Goal: Task Accomplishment & Management: Complete application form

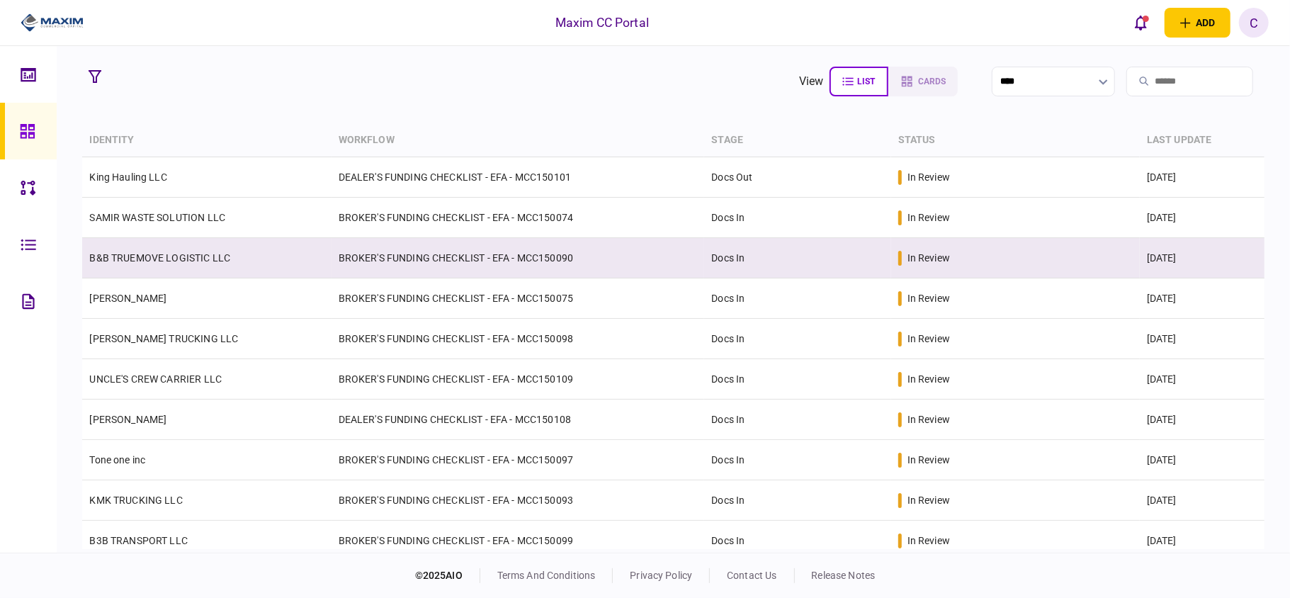
click at [497, 265] on td "BROKER'S FUNDING CHECKLIST - EFA - MCC150090" at bounding box center [518, 258] width 373 height 40
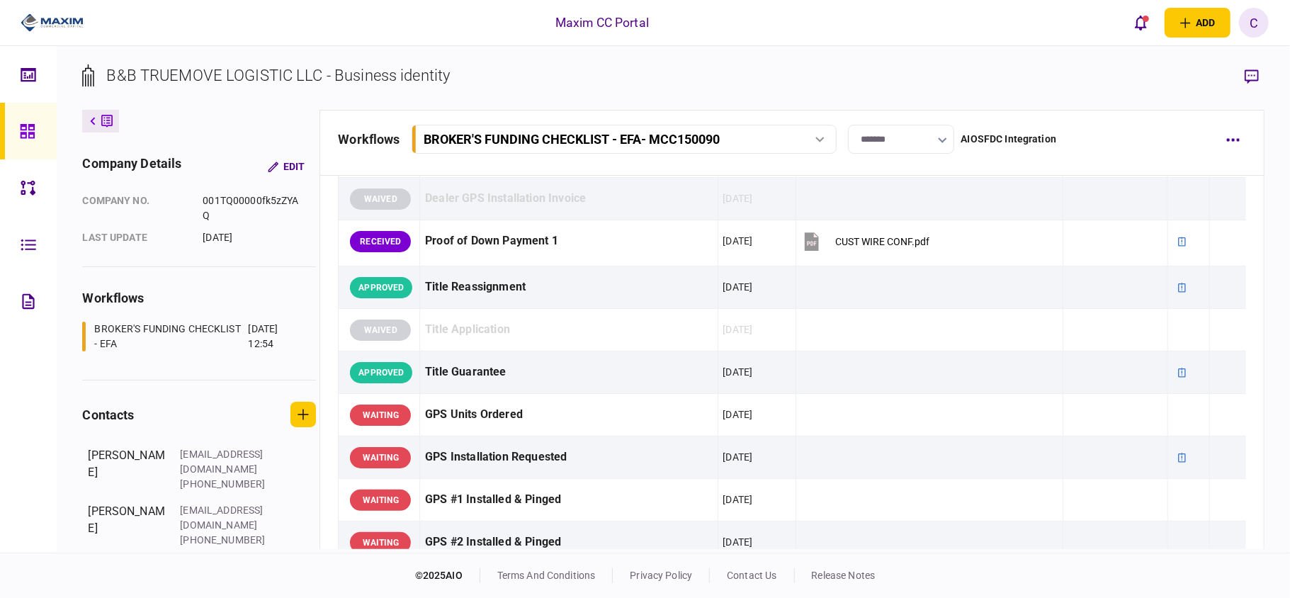
scroll to position [1133, 0]
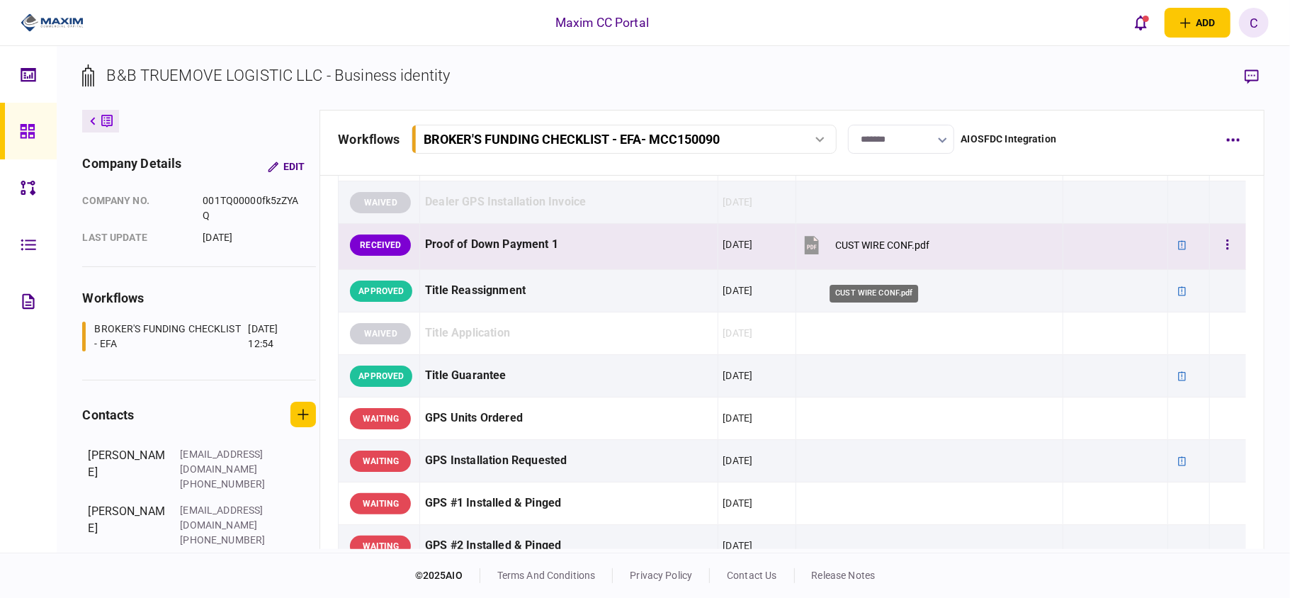
click at [867, 251] on div "CUST WIRE CONF.pdf" at bounding box center [882, 244] width 94 height 11
click at [1215, 258] on button "button" at bounding box center [1228, 245] width 26 height 26
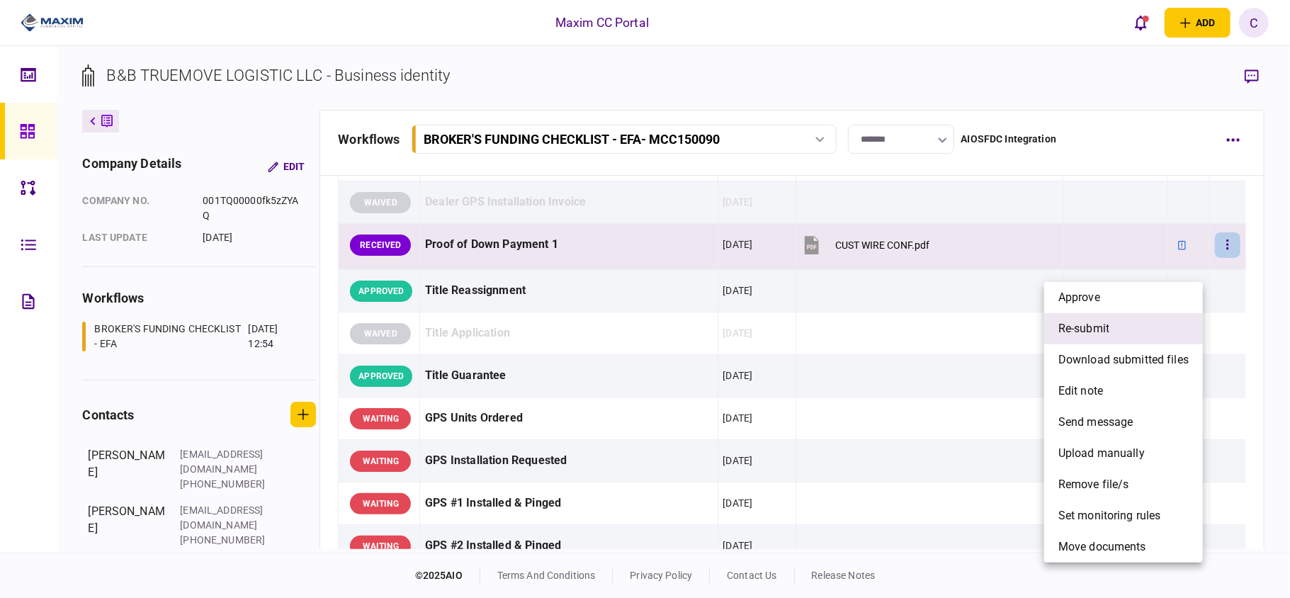
click at [1083, 332] on span "re-submit" at bounding box center [1083, 328] width 51 height 17
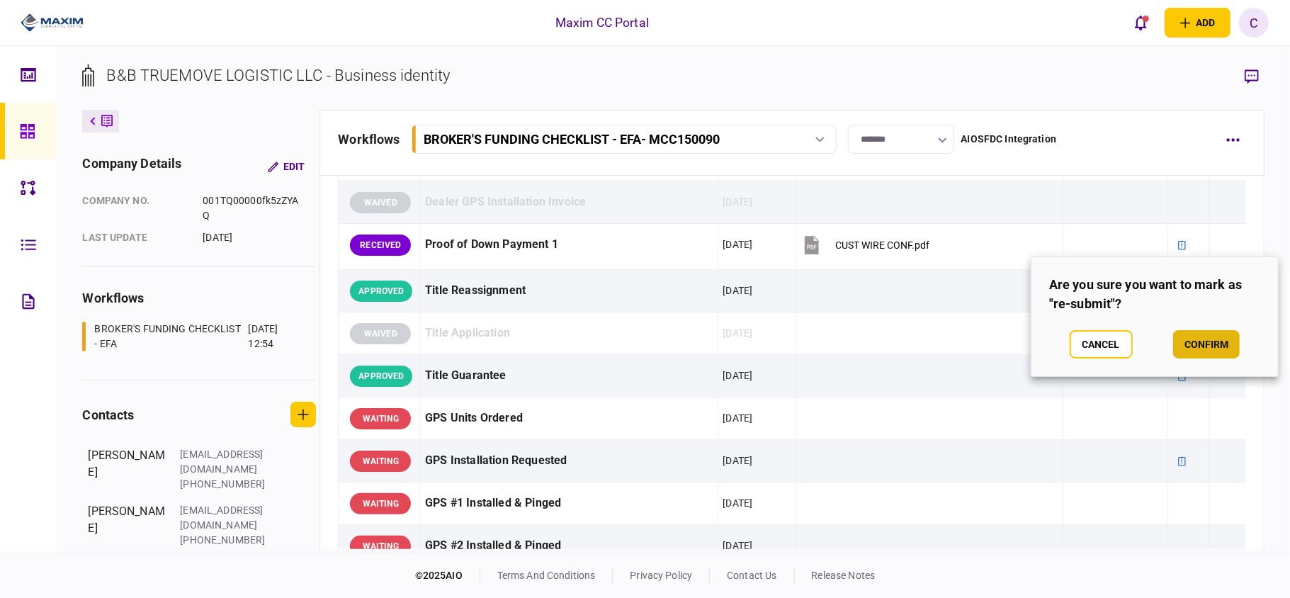
click at [1216, 349] on button "confirm" at bounding box center [1206, 344] width 67 height 28
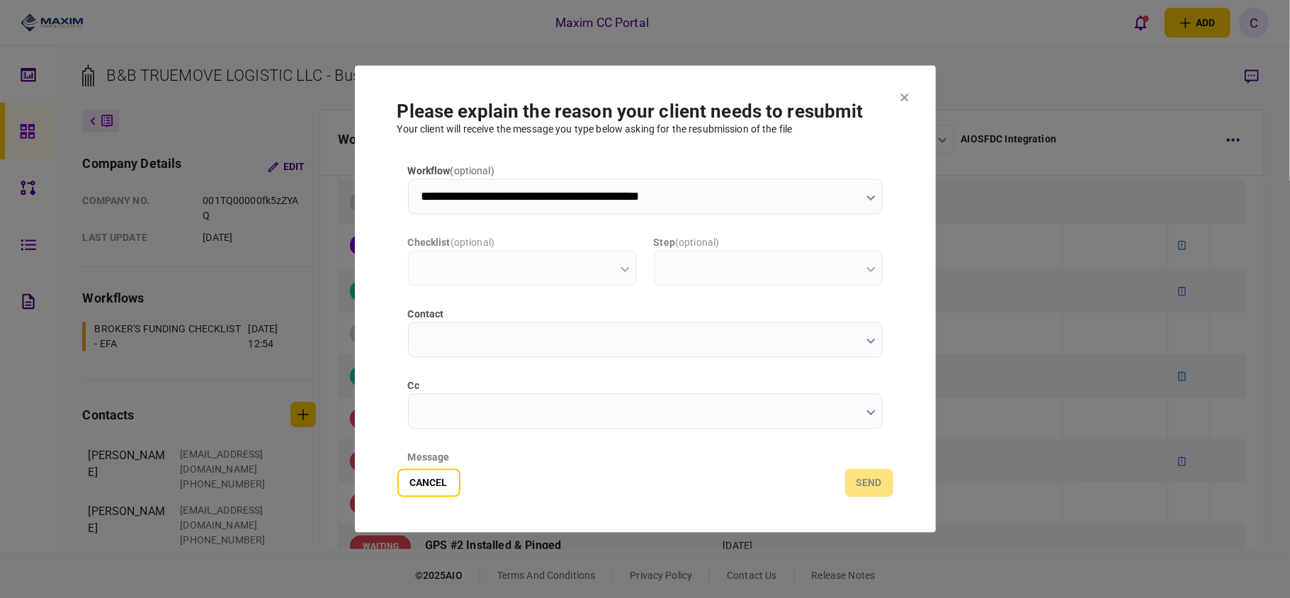
scroll to position [0, 0]
type input "**********"
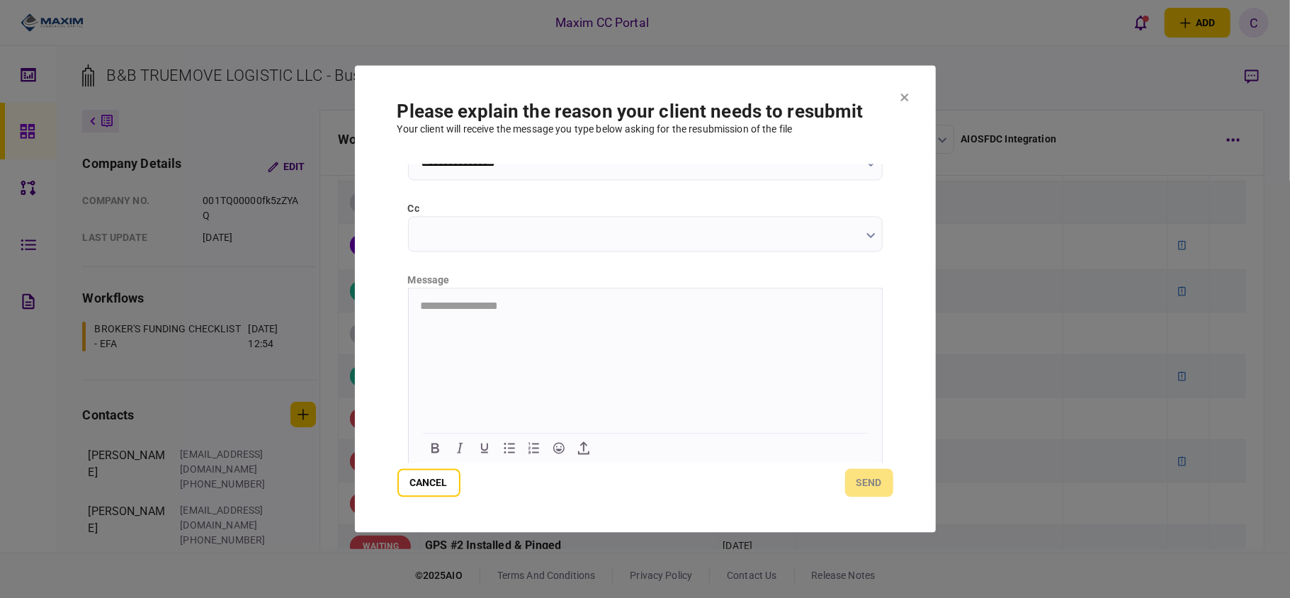
scroll to position [179, 0]
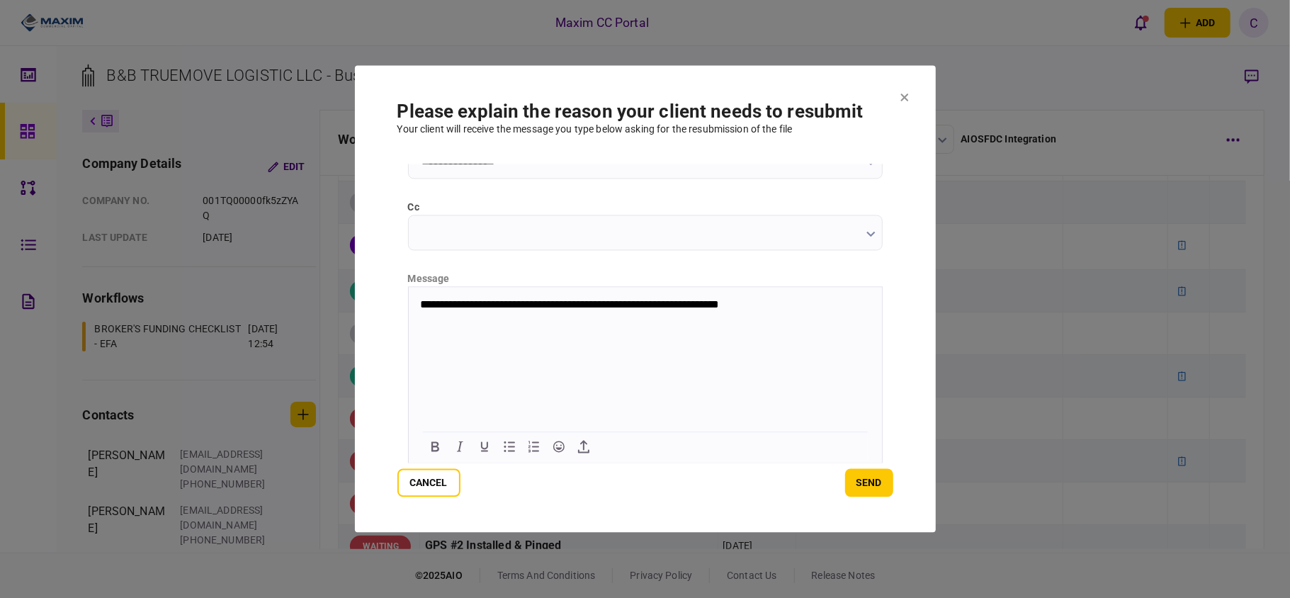
click at [716, 304] on p "**********" at bounding box center [643, 304] width 448 height 13
click at [864, 471] on button "send" at bounding box center [869, 483] width 48 height 28
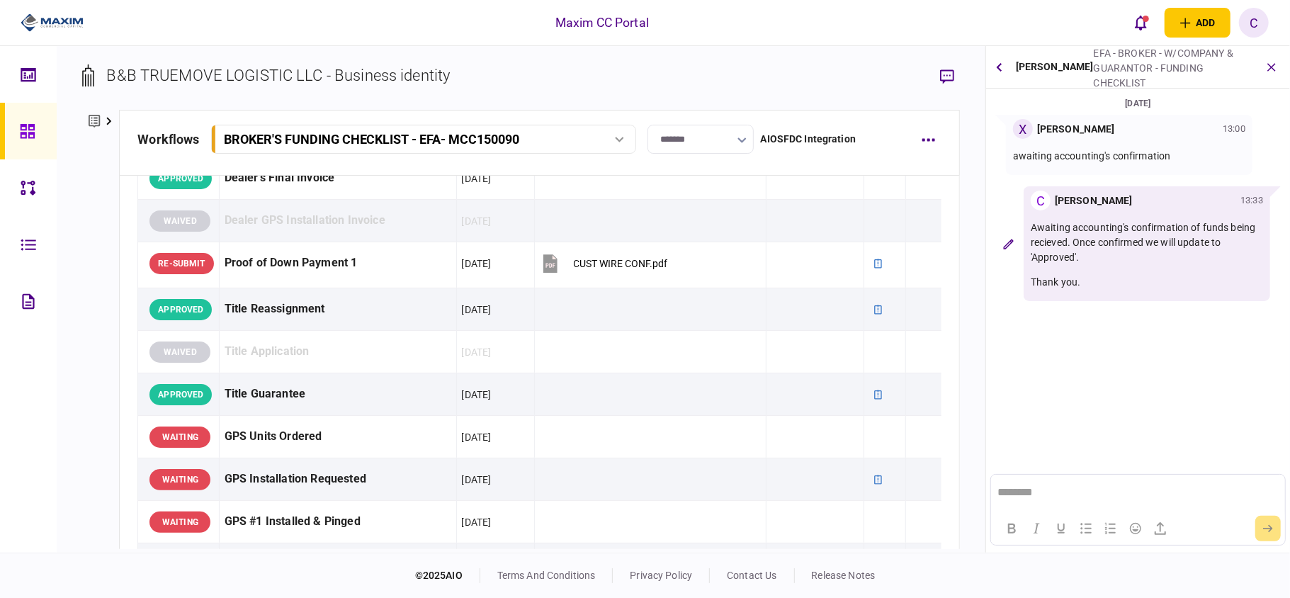
scroll to position [0, 0]
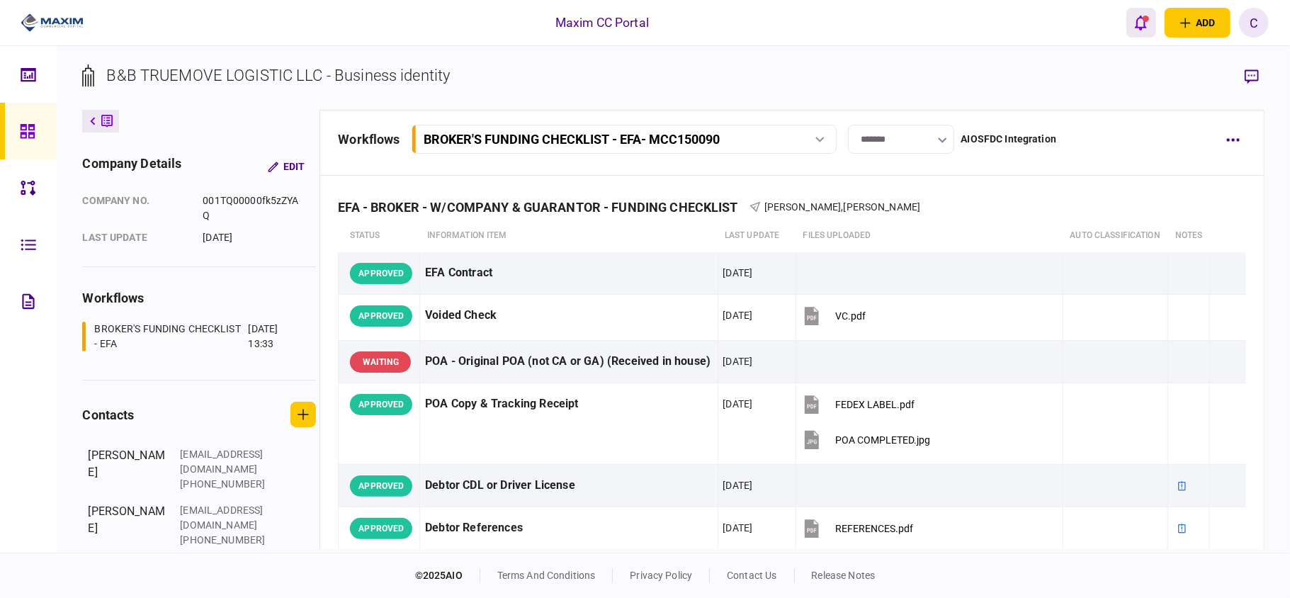
click at [1143, 26] on icon "open notifications list" at bounding box center [1141, 23] width 12 height 16
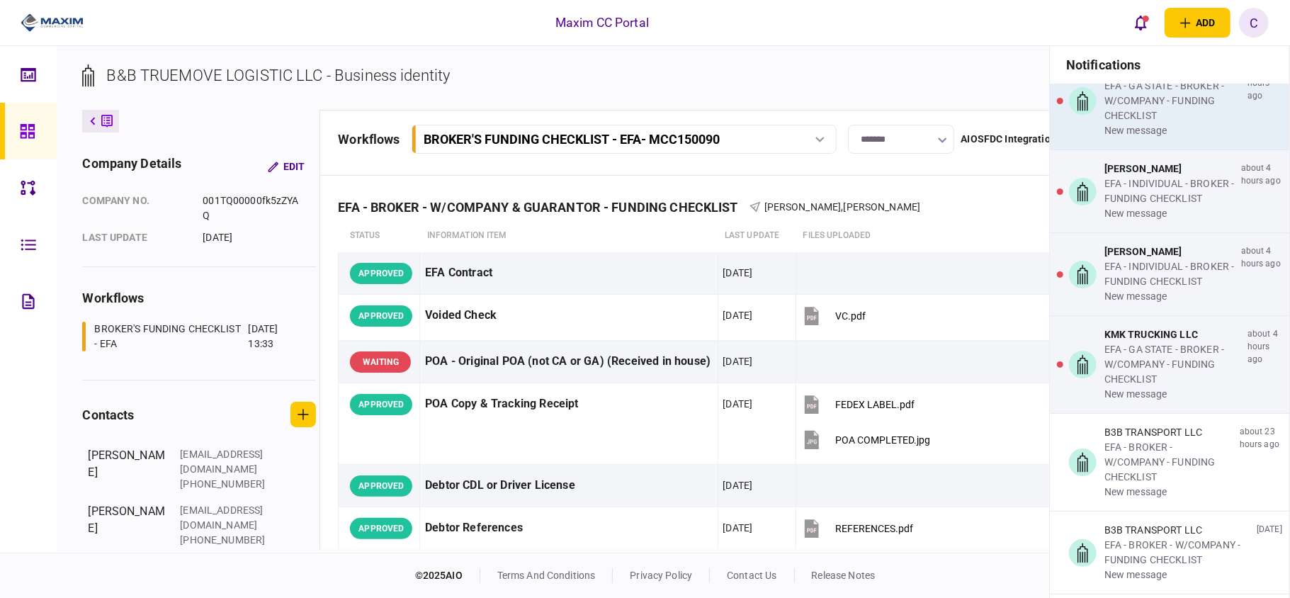
scroll to position [283, 0]
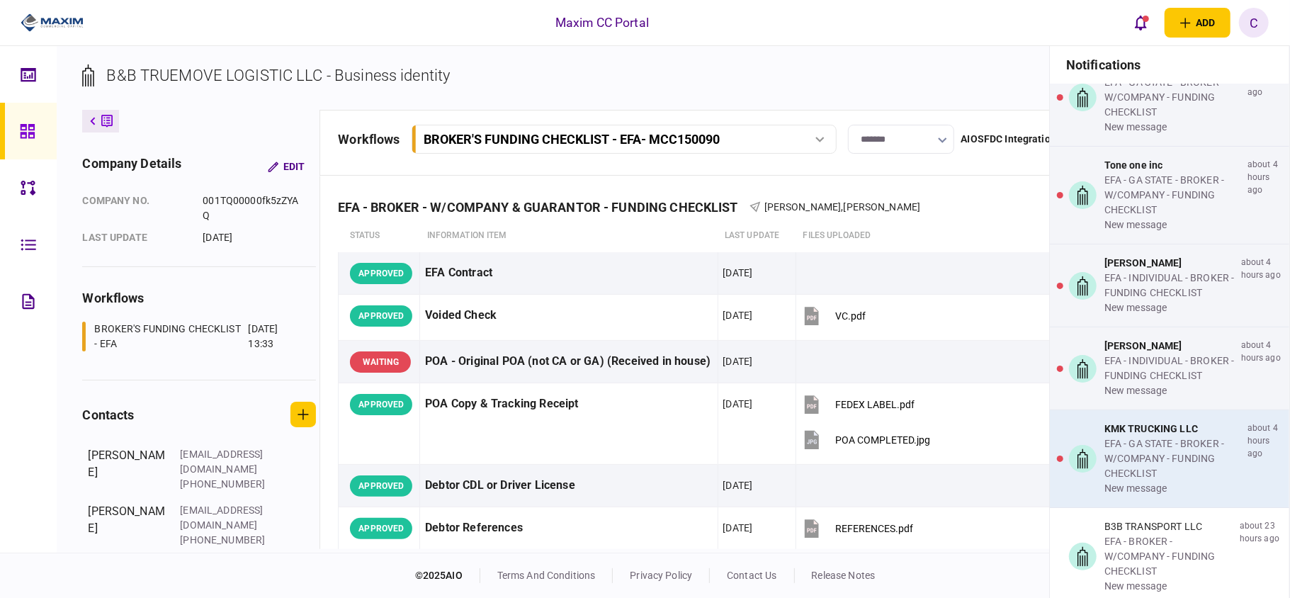
click at [1163, 451] on div "EFA - GA STATE - BROKER - W/COMPANY - FUNDING CHECKLIST" at bounding box center [1172, 458] width 137 height 45
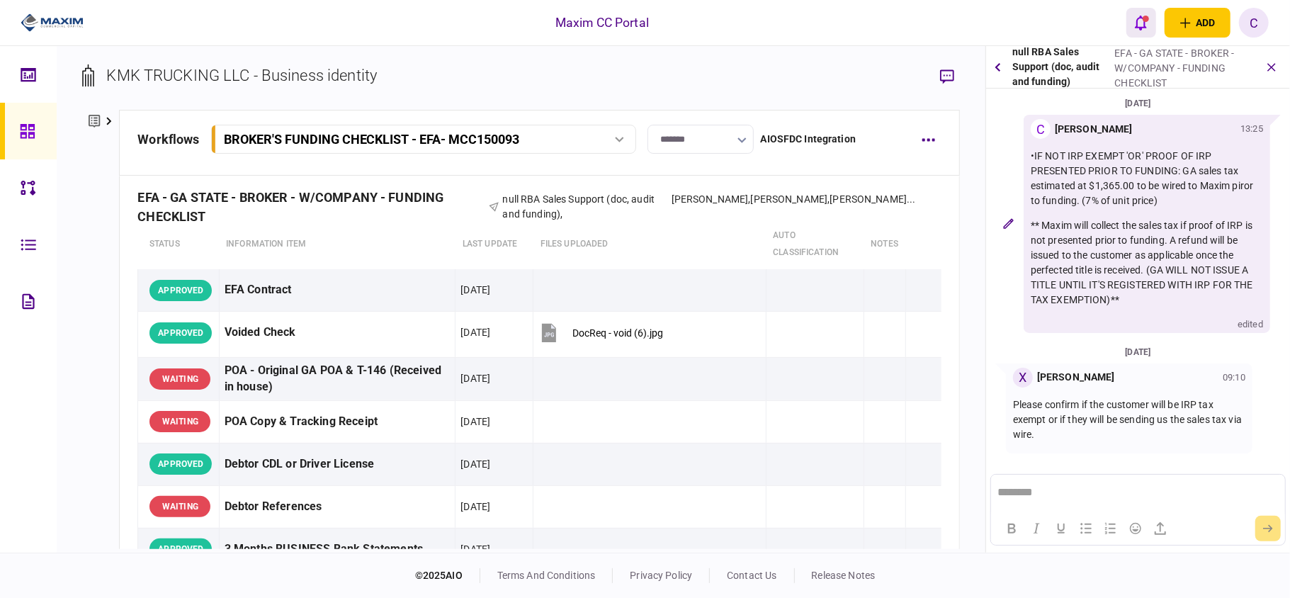
click at [1139, 28] on icon "open notifications list" at bounding box center [1141, 23] width 12 height 16
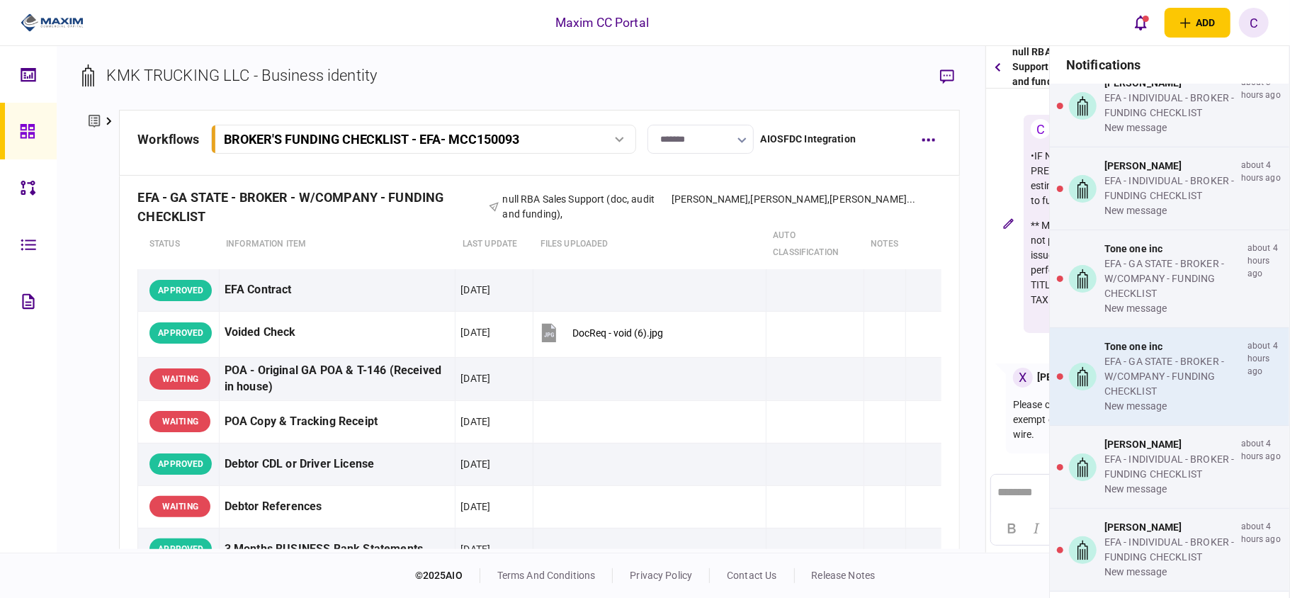
scroll to position [188, 0]
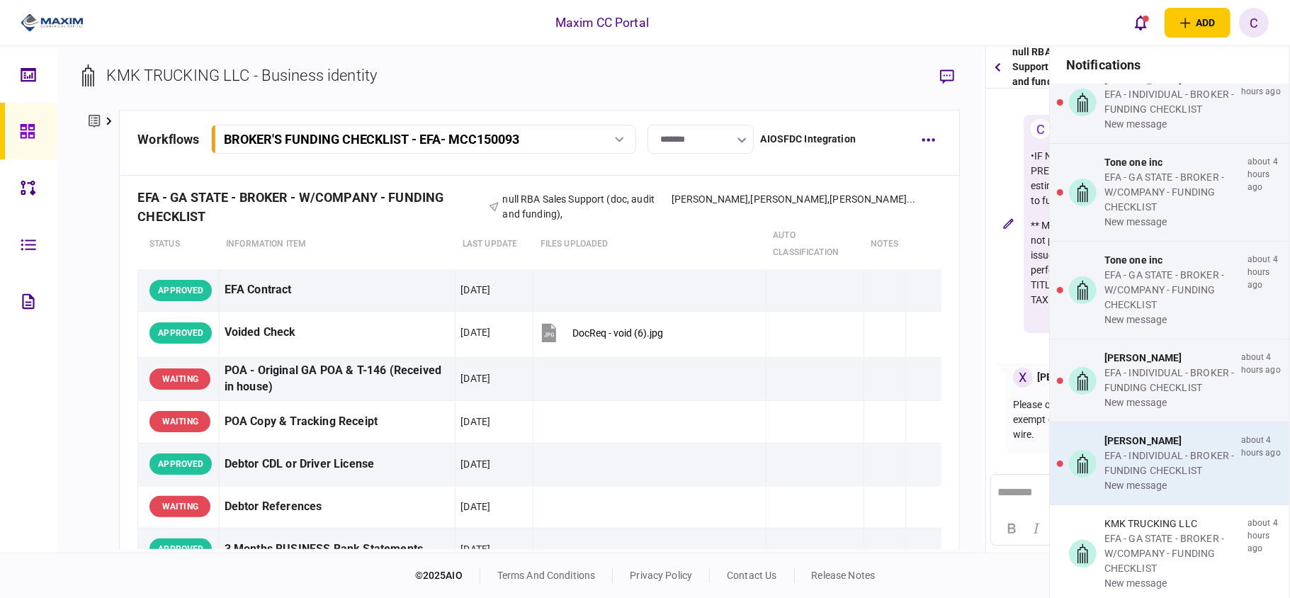
click at [1137, 471] on div "EFA - INDIVIDUAL - BROKER - FUNDING CHECKLIST" at bounding box center [1169, 463] width 131 height 30
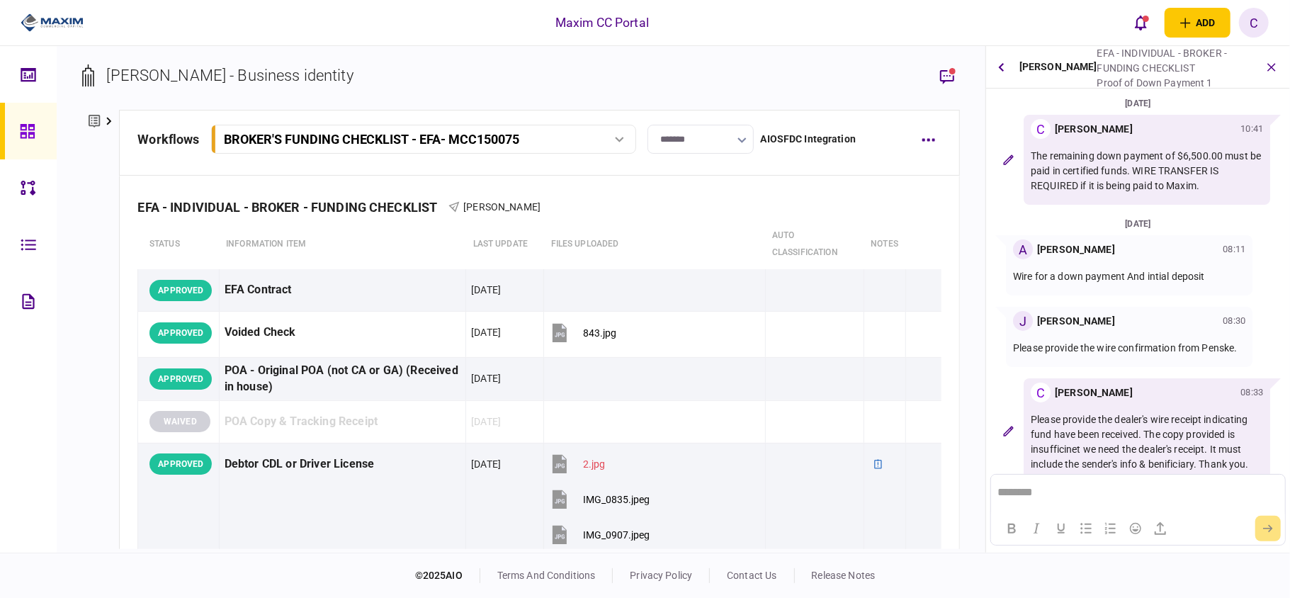
scroll to position [486, 0]
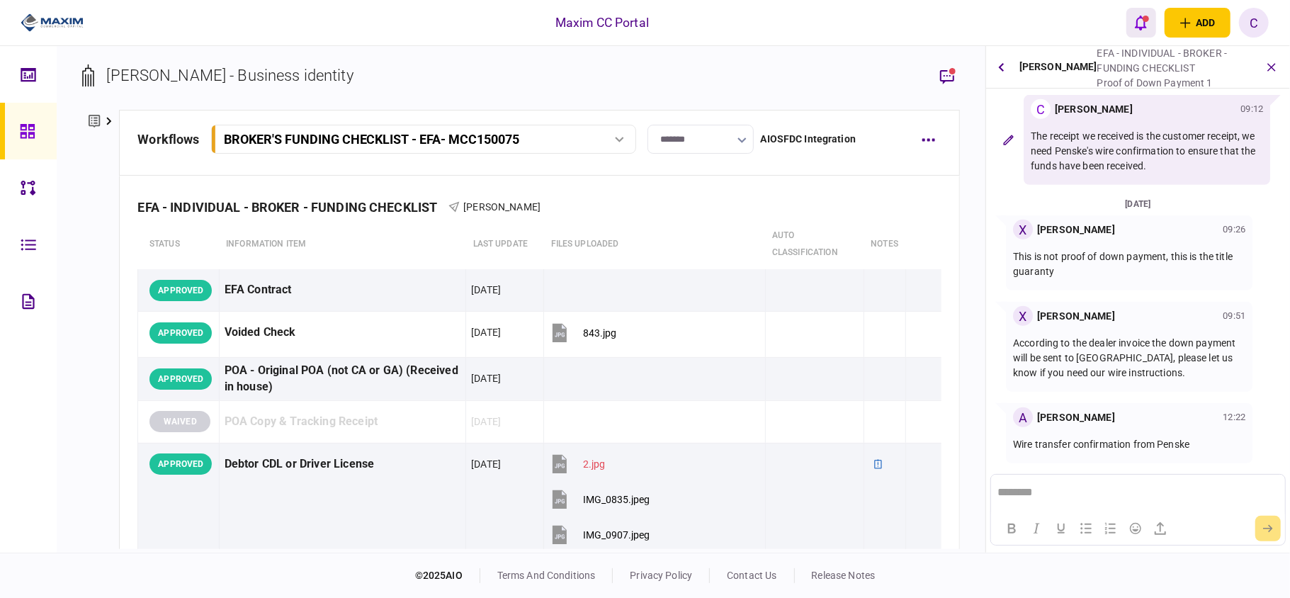
click at [1145, 20] on div "open notifications list" at bounding box center [1146, 19] width 6 height 6
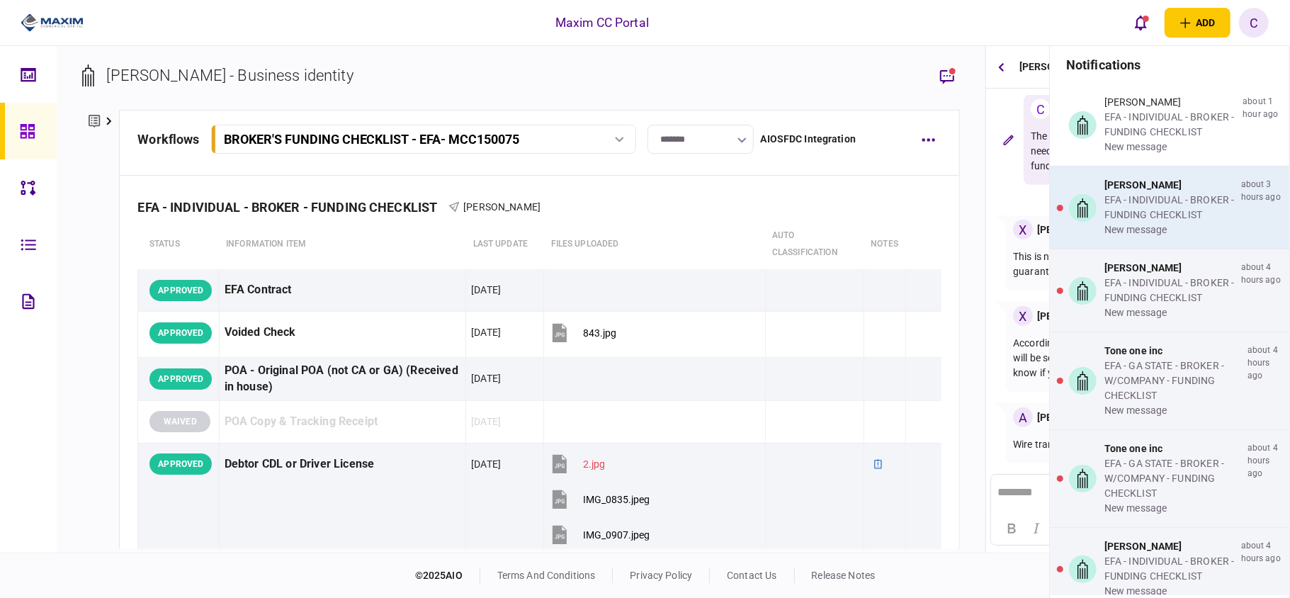
click at [1165, 222] on div "EFA - INDIVIDUAL - BROKER - FUNDING CHECKLIST" at bounding box center [1169, 208] width 131 height 30
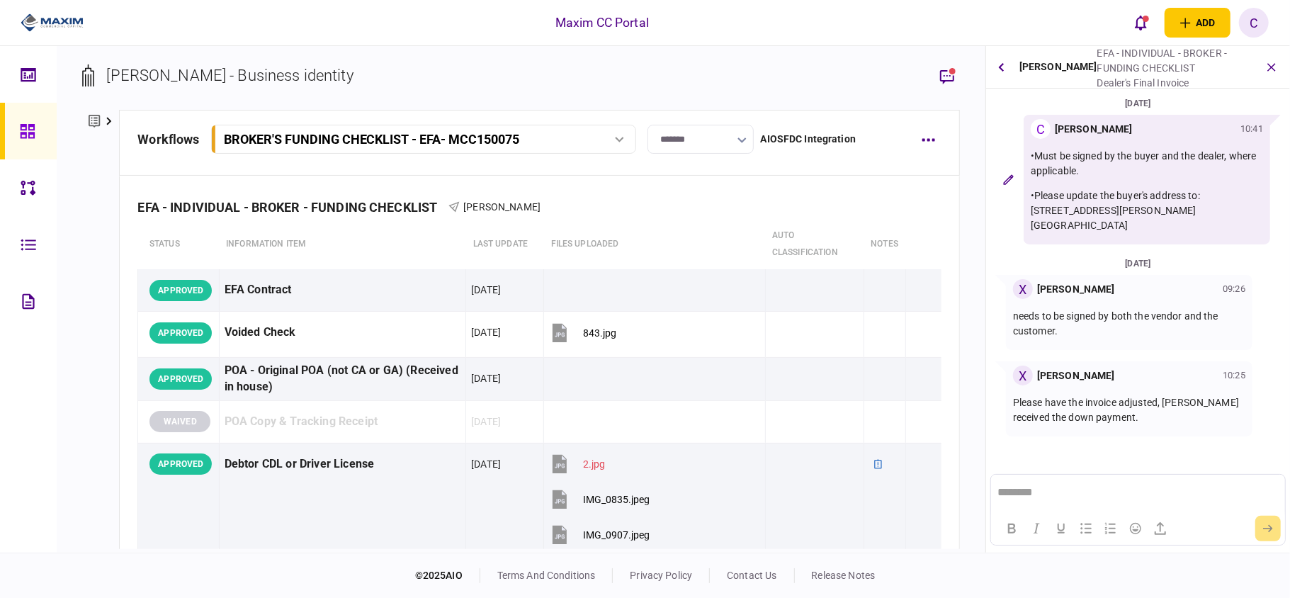
scroll to position [0, 0]
click at [1138, 21] on icon "open notifications list" at bounding box center [1141, 23] width 12 height 16
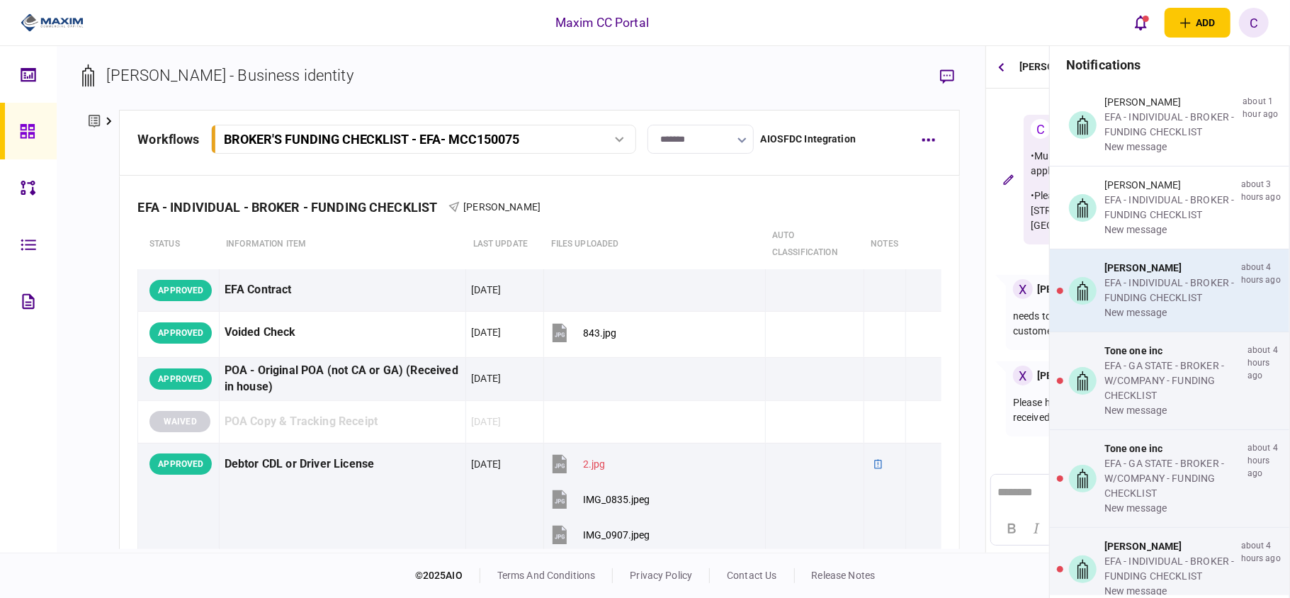
click at [1138, 273] on div "[PERSON_NAME]" at bounding box center [1169, 268] width 131 height 15
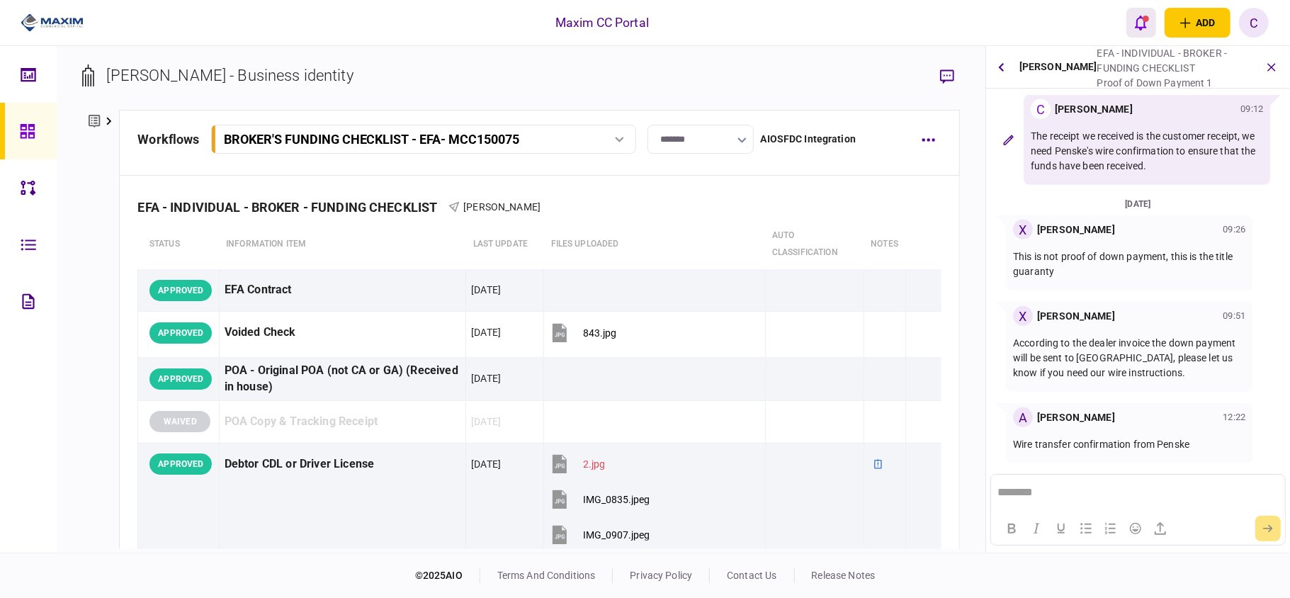
click at [1135, 26] on icon "open notifications list" at bounding box center [1141, 23] width 12 height 16
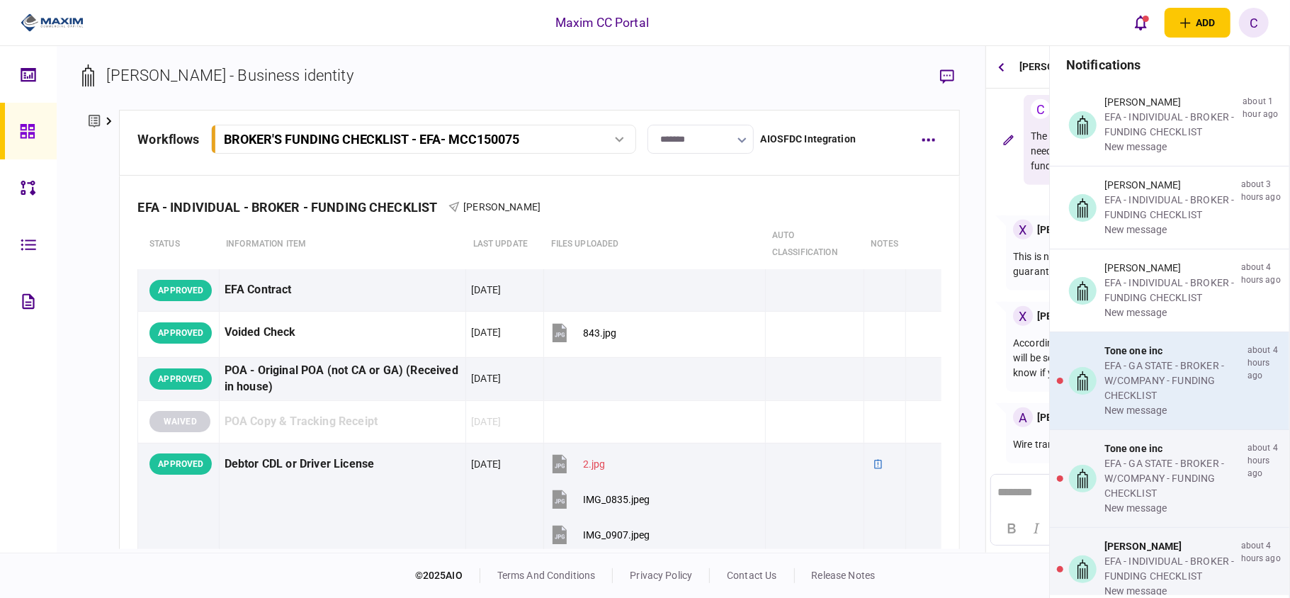
click at [1120, 369] on div "EFA - GA STATE - BROKER - W/COMPANY - FUNDING CHECKLIST" at bounding box center [1172, 380] width 137 height 45
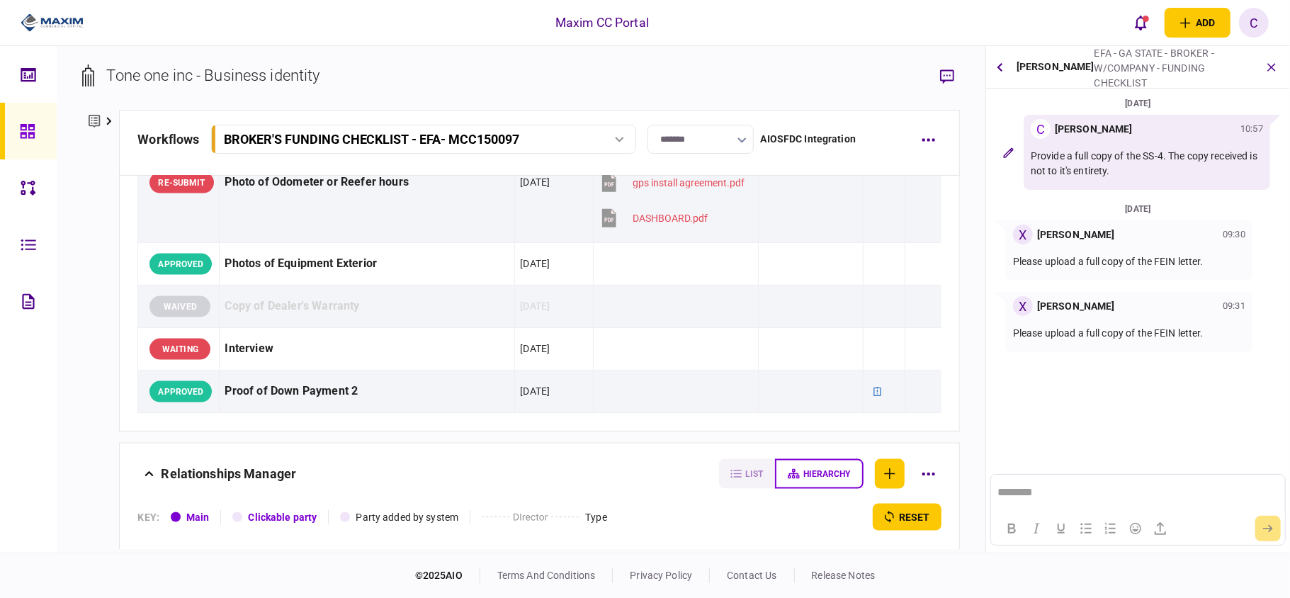
scroll to position [1794, 0]
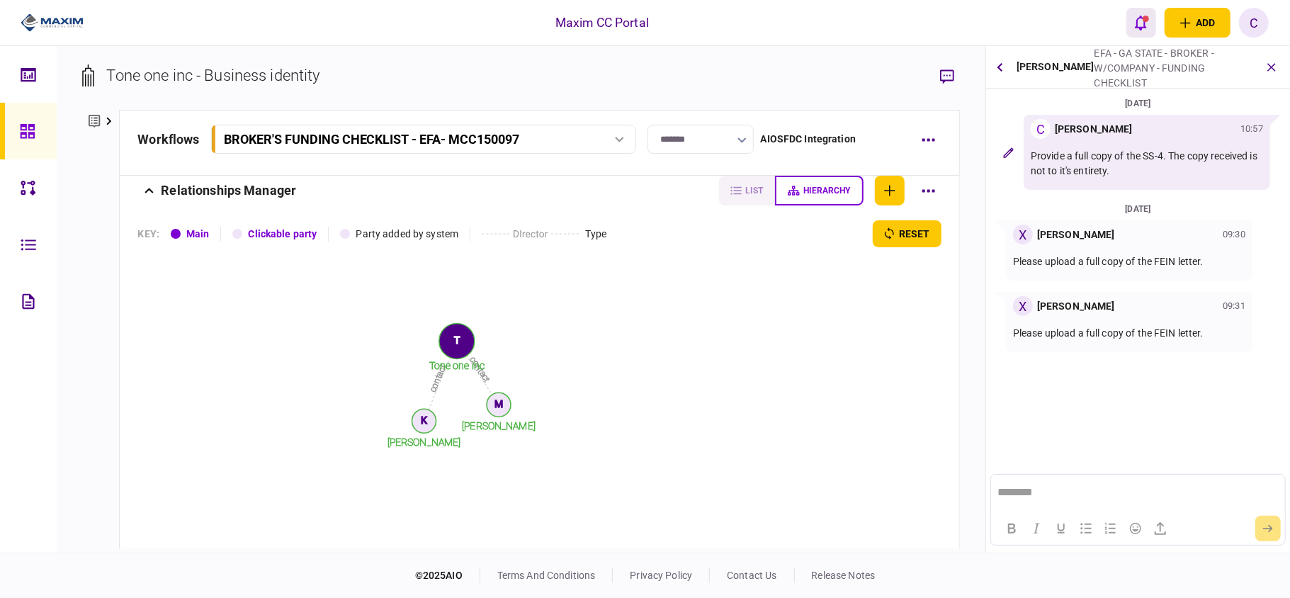
click at [1143, 13] on button "open notifications list" at bounding box center [1141, 23] width 30 height 30
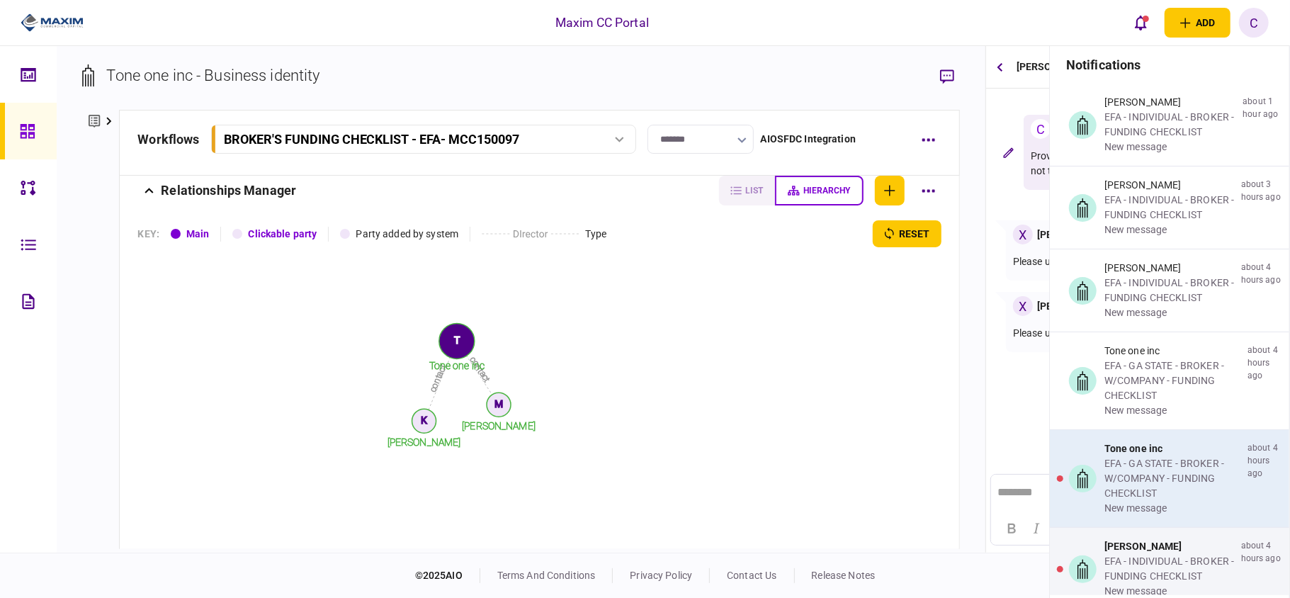
click at [1114, 468] on div "EFA - GA STATE - BROKER - W/COMPANY - FUNDING CHECKLIST" at bounding box center [1172, 478] width 137 height 45
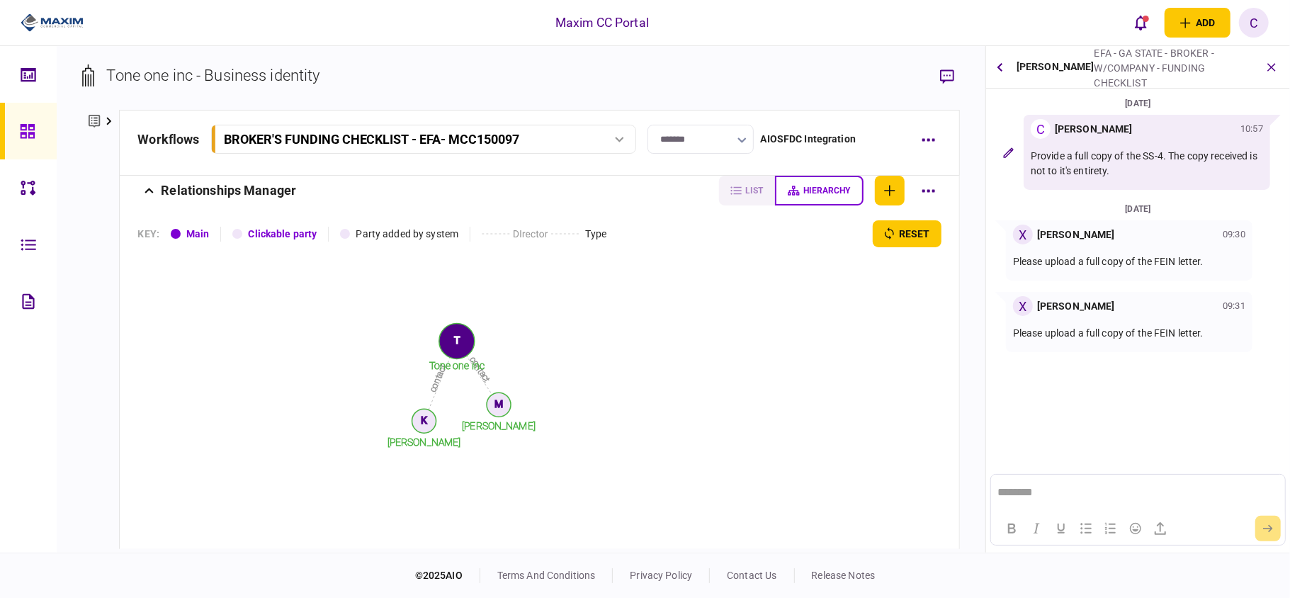
scroll to position [0, 0]
click at [1145, 33] on button "open notifications list" at bounding box center [1141, 23] width 30 height 30
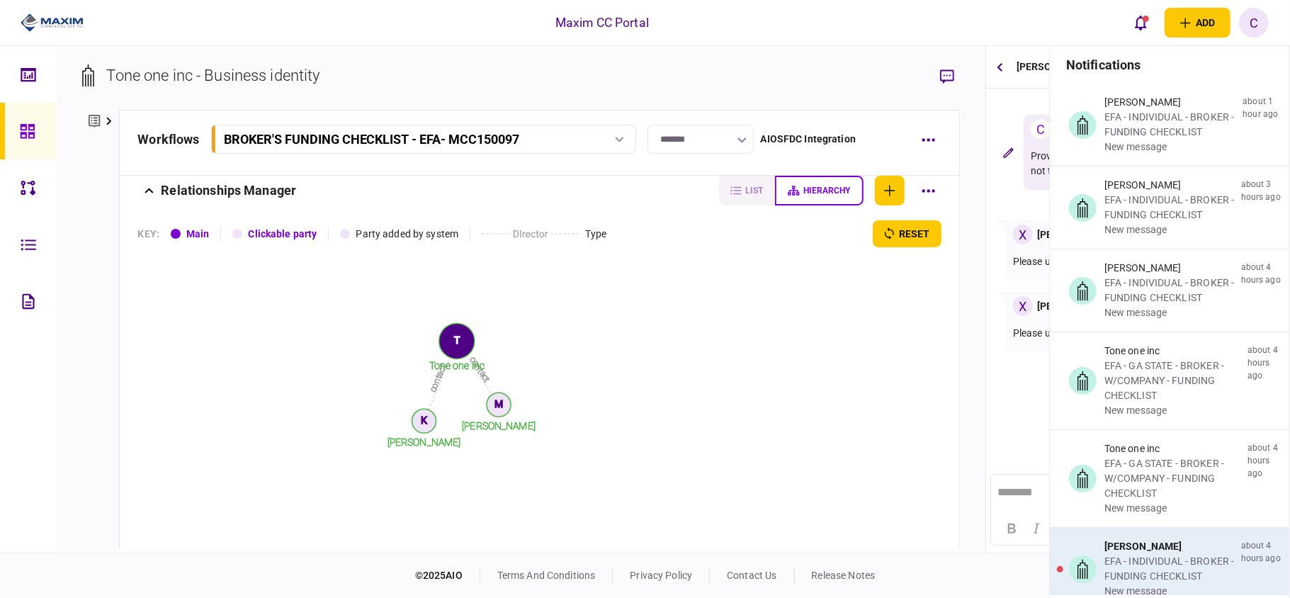
click at [1138, 539] on div "KRUME NEDEV EFA - INDIVIDUAL - BROKER - FUNDING CHECKLIST new message about 4 h…" at bounding box center [1169, 569] width 239 height 82
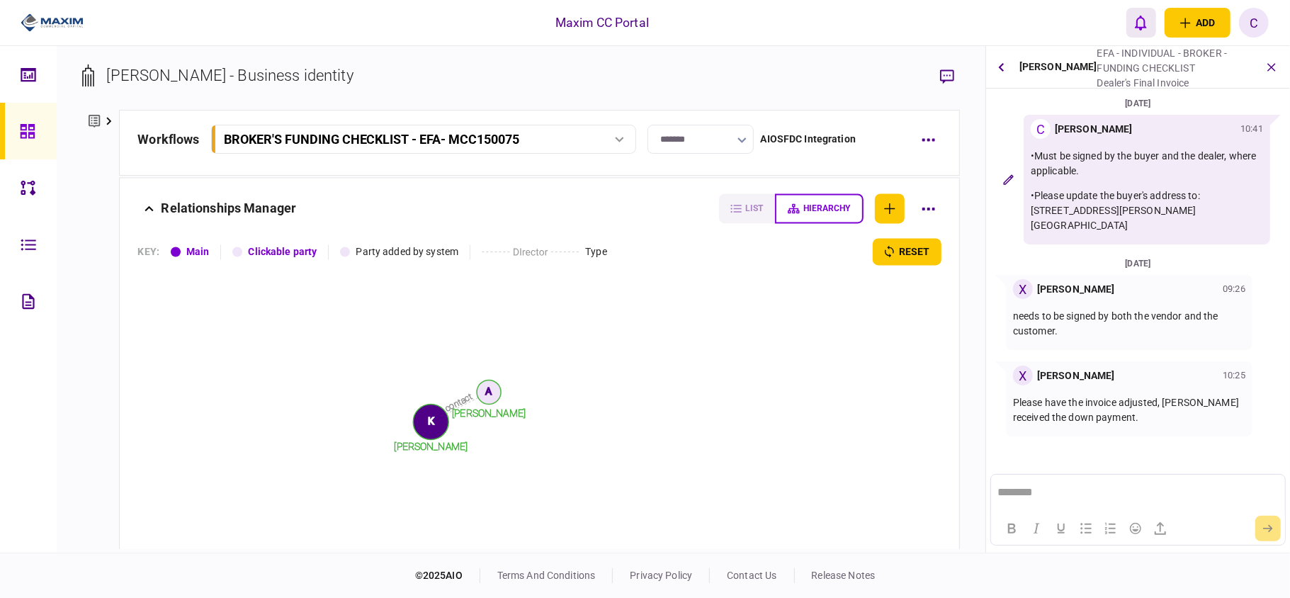
click at [1142, 26] on icon "open notifications list" at bounding box center [1141, 23] width 12 height 15
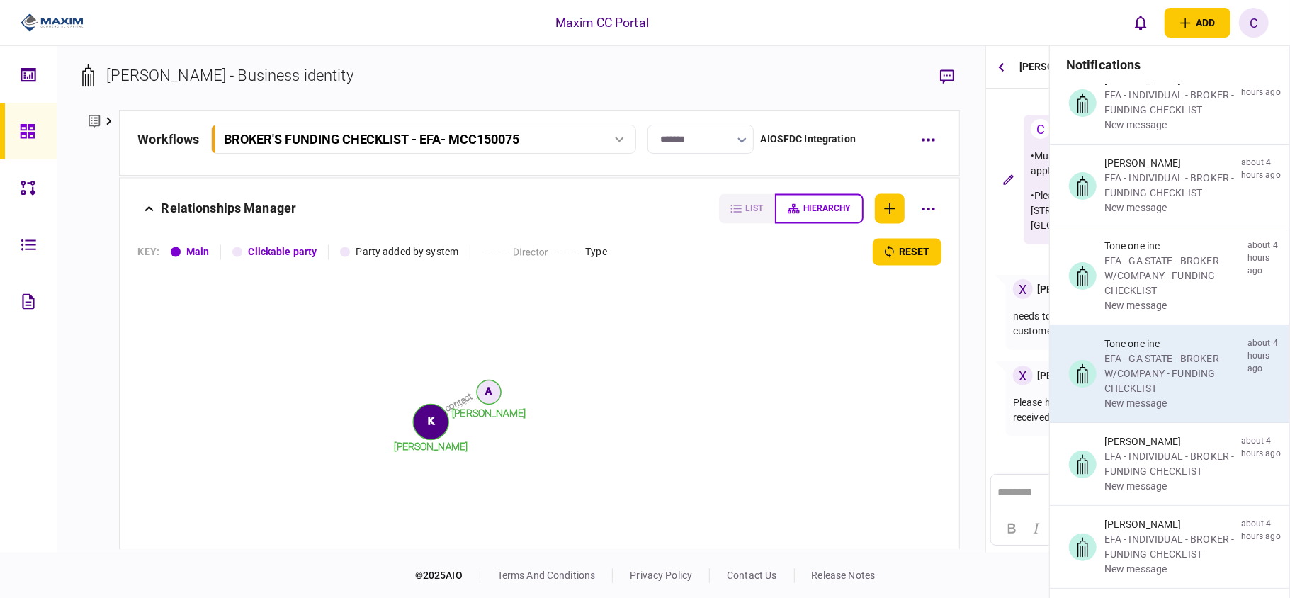
scroll to position [283, 0]
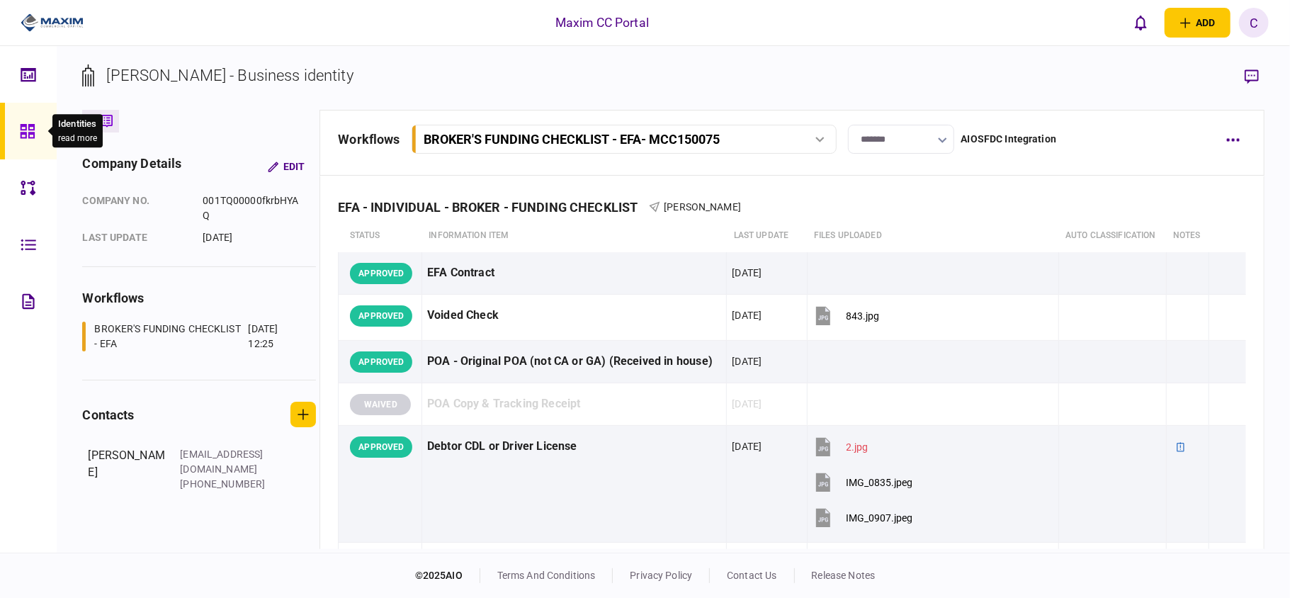
click at [29, 118] on div at bounding box center [31, 131] width 23 height 57
